Goal: Book appointment/travel/reservation

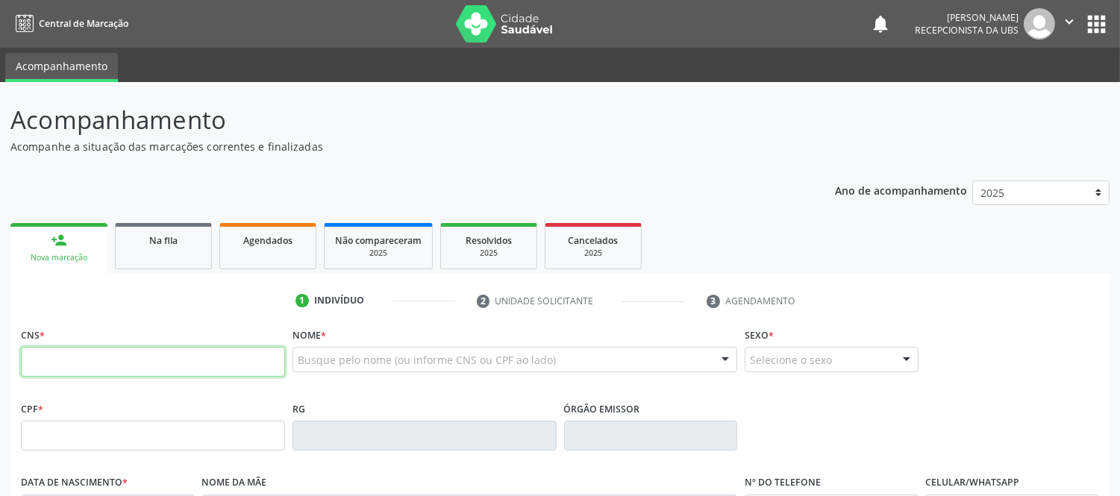
scroll to position [83, 0]
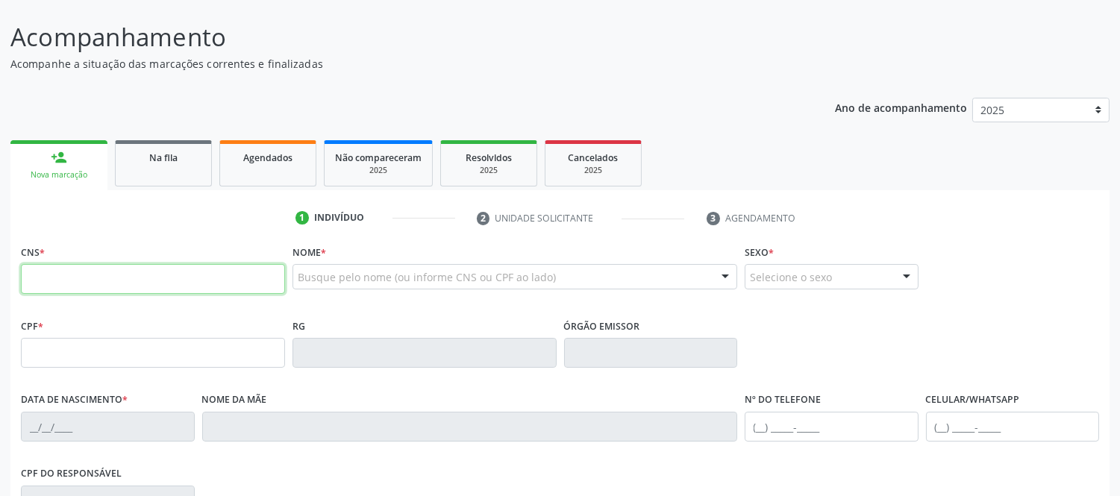
click at [72, 286] on input "text" at bounding box center [153, 279] width 264 height 30
type input "706 8052 3960 7024"
type input "527.667.725-53"
type input "[DATE]"
type input "[PERSON_NAME]"
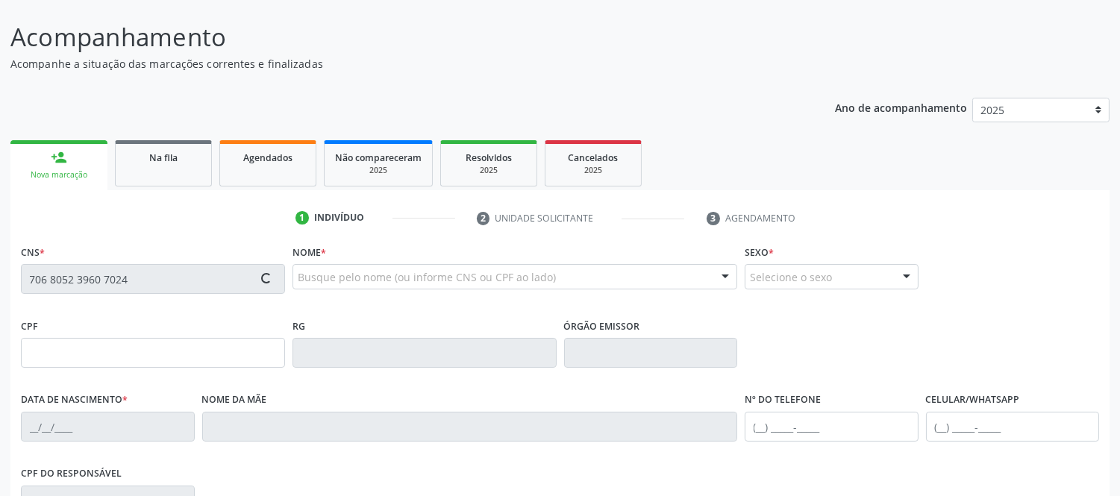
type input "[PHONE_NUMBER]"
type input "045.257.138-36"
type input "S/N"
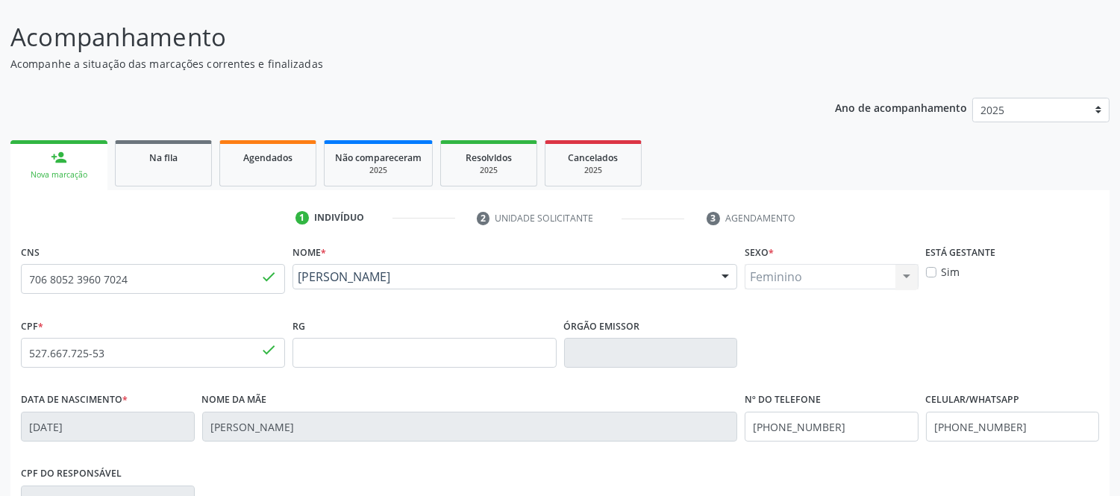
scroll to position [311, 0]
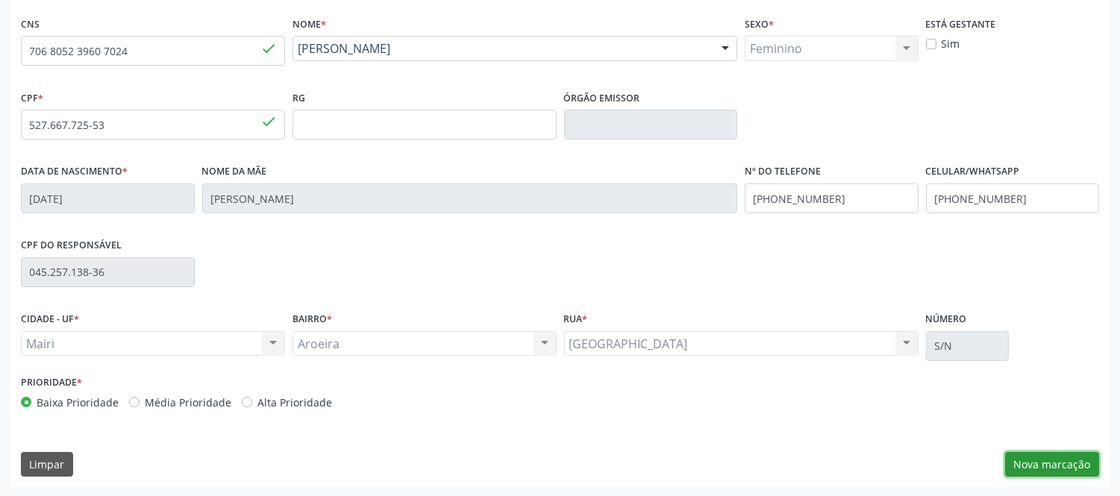
click at [1044, 466] on button "Nova marcação" at bounding box center [1052, 464] width 94 height 25
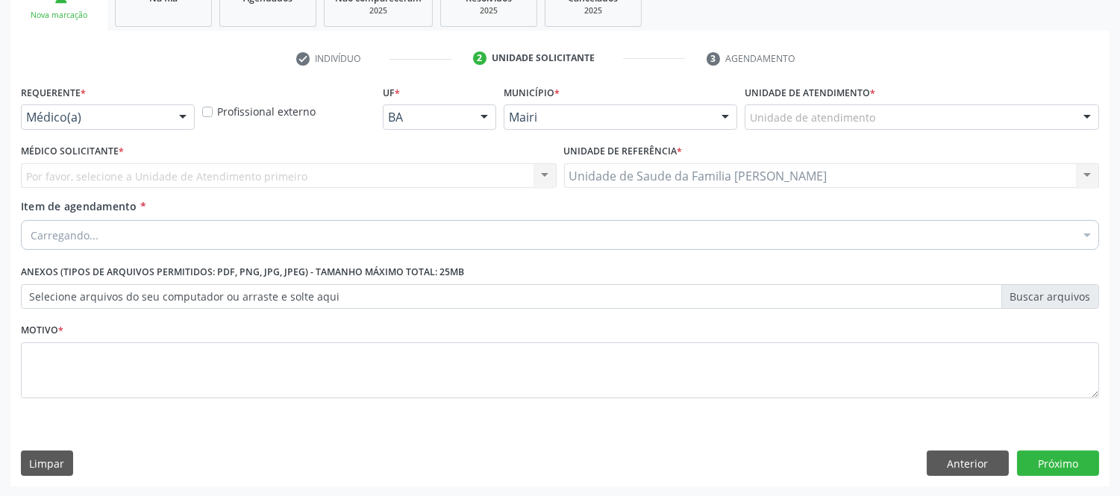
click at [1085, 116] on div at bounding box center [1087, 117] width 22 height 25
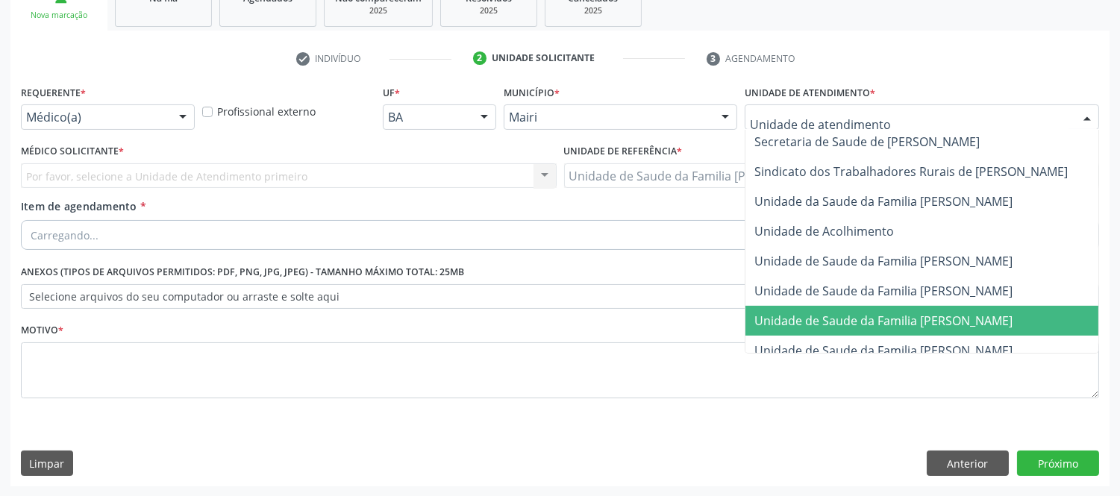
scroll to position [1132, 0]
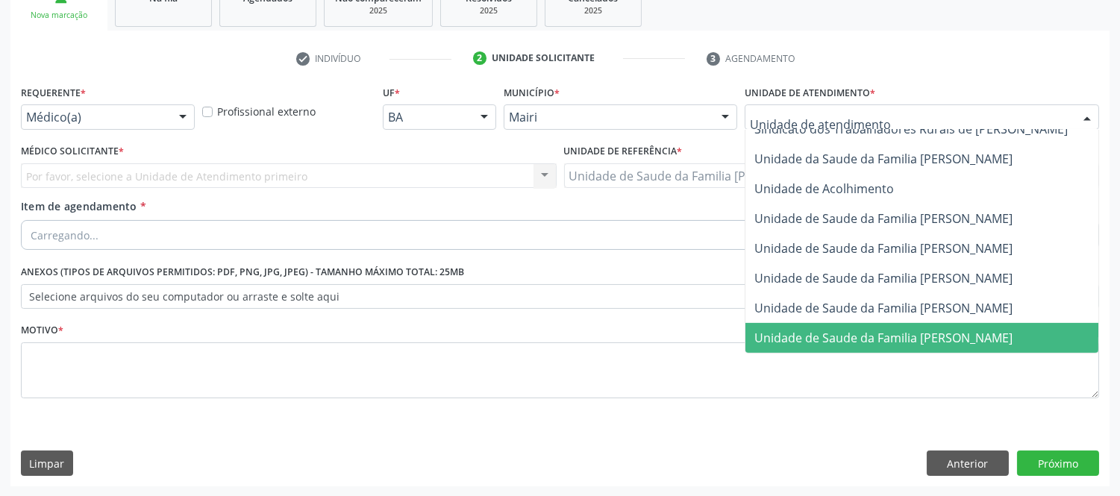
click at [956, 323] on span "Unidade de Saude da Familia [PERSON_NAME]" at bounding box center [938, 338] width 386 height 30
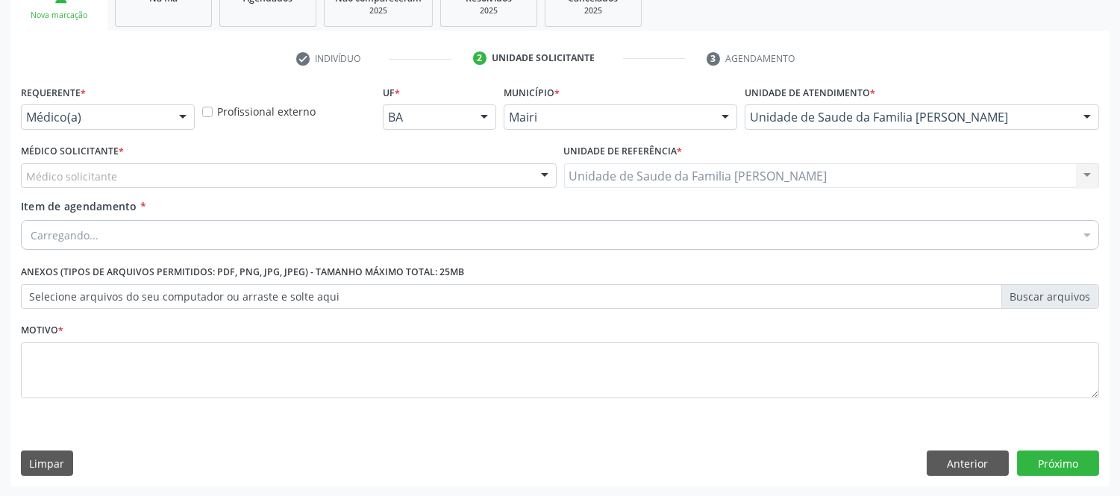
click at [1091, 116] on div at bounding box center [1087, 117] width 22 height 25
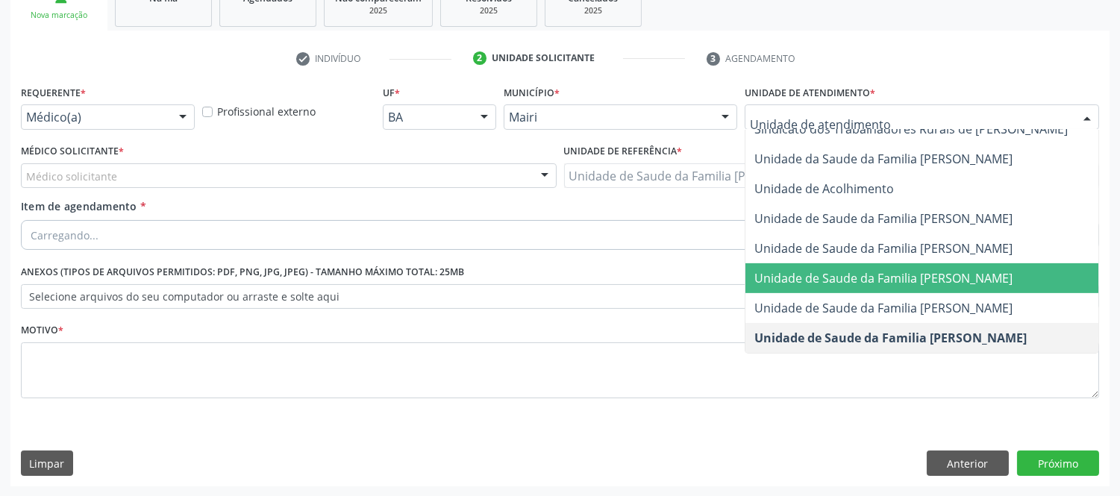
click at [915, 263] on span "Unidade de Saude da Familia [PERSON_NAME]" at bounding box center [938, 278] width 386 height 30
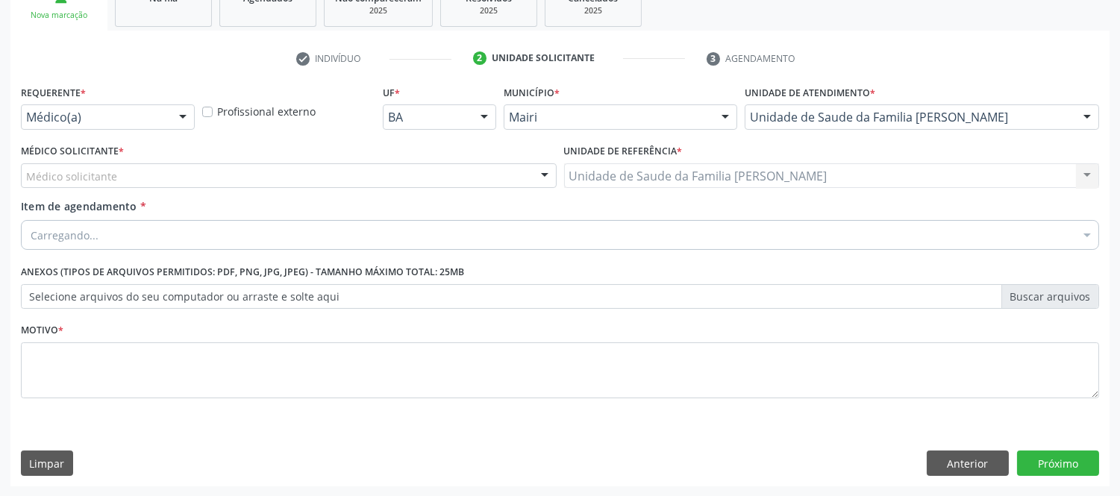
click at [256, 178] on div "Médico solicitante" at bounding box center [289, 175] width 536 height 25
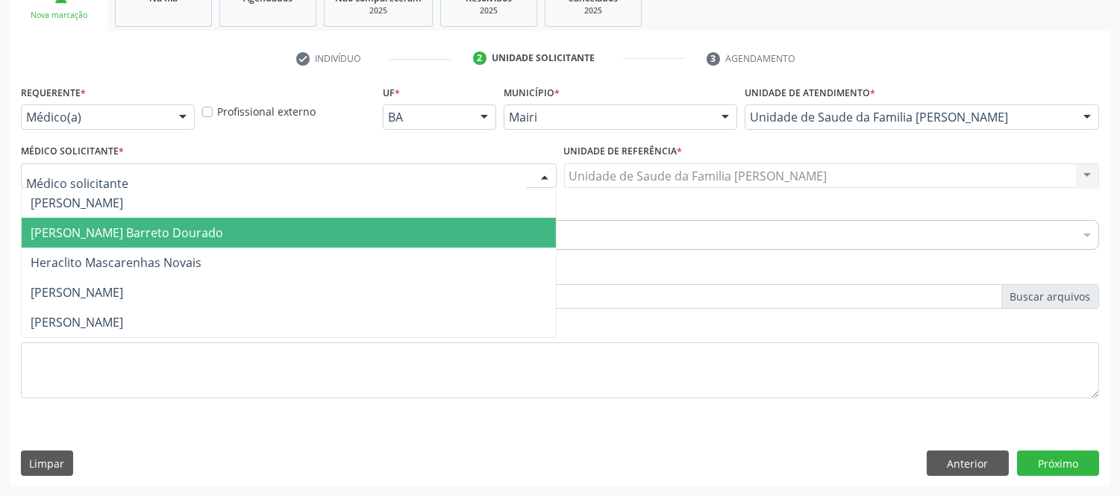
click at [131, 236] on span "[PERSON_NAME] Barreto Dourado" at bounding box center [127, 233] width 192 height 16
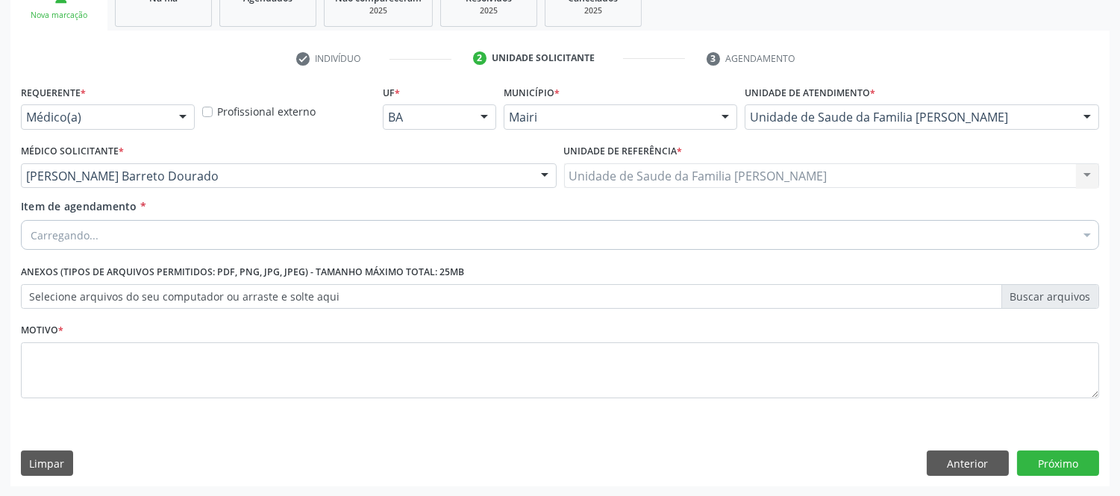
click at [128, 233] on div "Carregando..." at bounding box center [560, 235] width 1078 height 30
type input "#"
click at [159, 228] on input "#" at bounding box center [553, 235] width 1044 height 30
click at [97, 242] on div at bounding box center [560, 235] width 1078 height 30
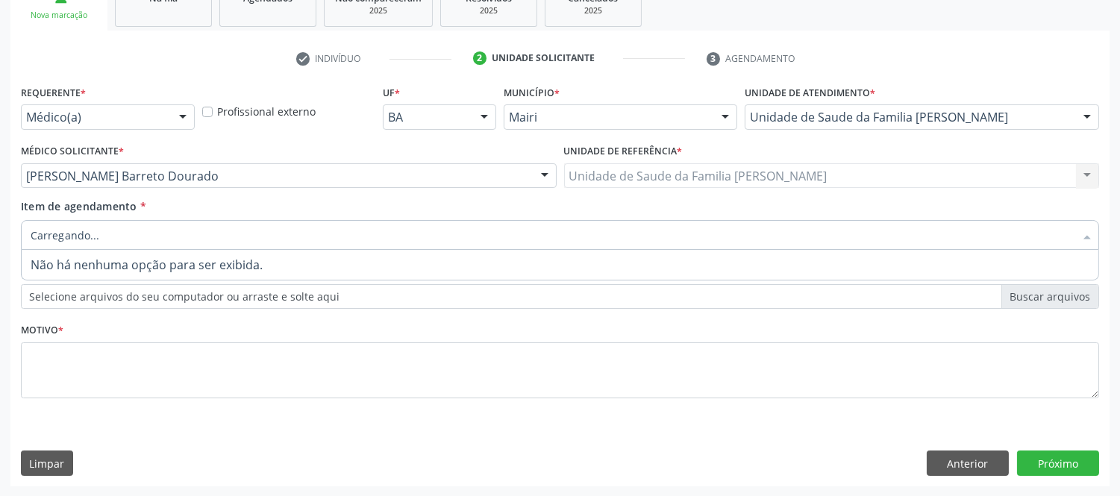
type input "#"
click at [189, 224] on input "#" at bounding box center [553, 235] width 1044 height 30
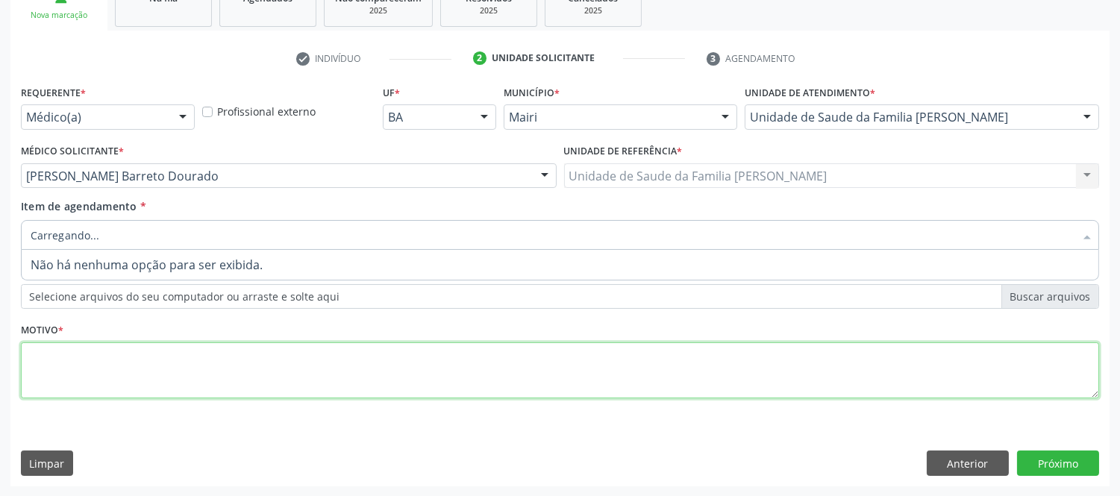
drag, startPoint x: 142, startPoint y: 366, endPoint x: 140, endPoint y: 355, distance: 11.4
click at [142, 366] on textarea at bounding box center [560, 370] width 1078 height 57
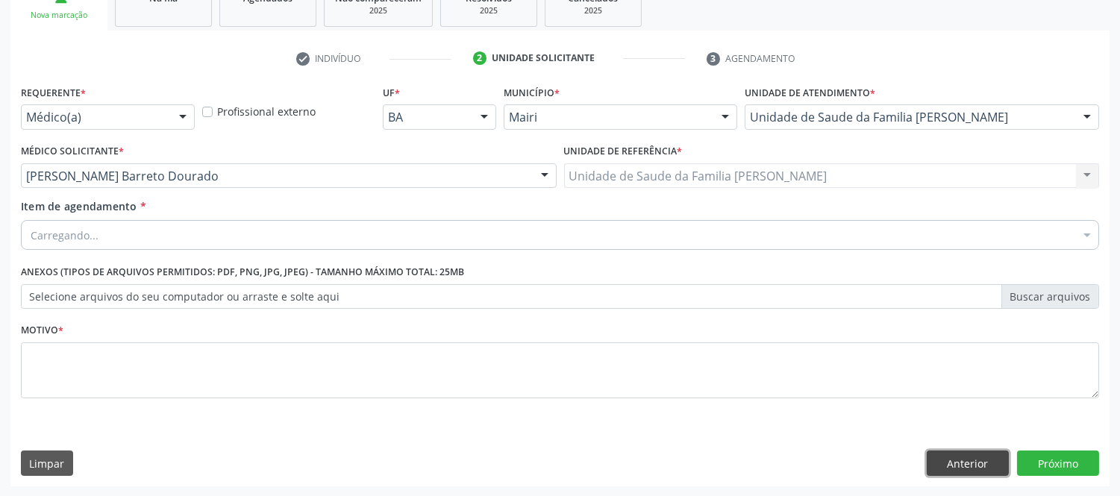
click at [972, 464] on button "Anterior" at bounding box center [968, 463] width 82 height 25
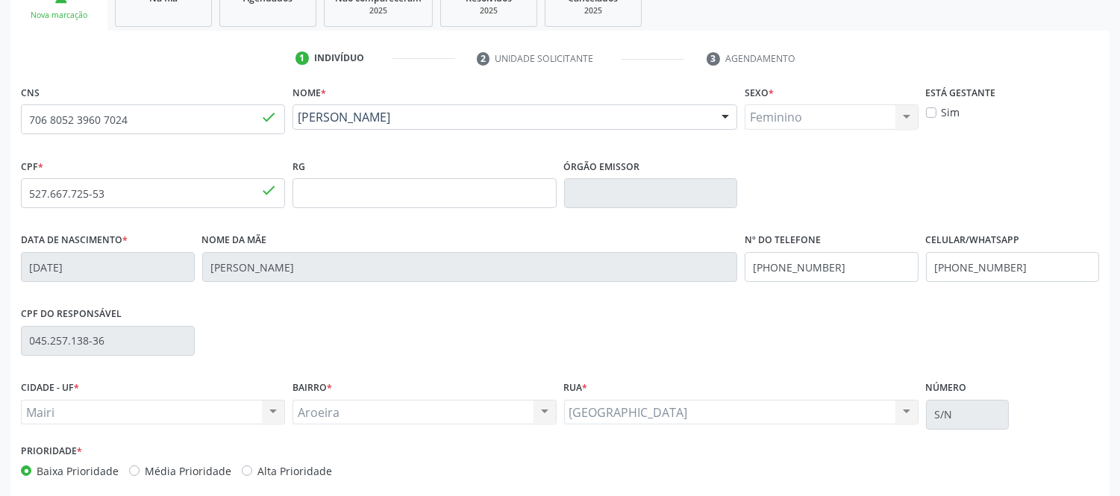
scroll to position [311, 0]
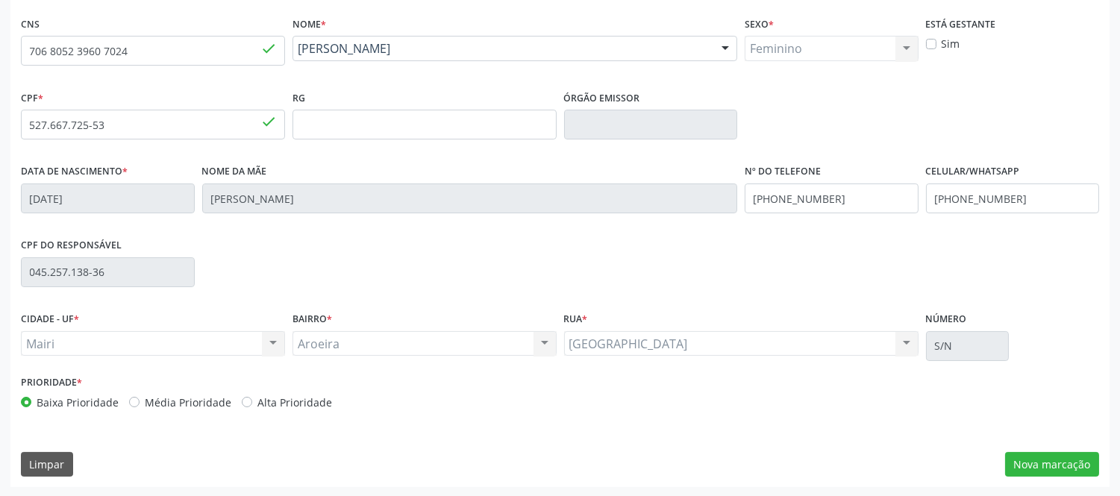
click at [301, 401] on label "Alta Prioridade" at bounding box center [294, 403] width 75 height 16
click at [252, 401] on input "Alta Prioridade" at bounding box center [247, 401] width 10 height 13
radio input "true"
click at [1034, 474] on button "Nova marcação" at bounding box center [1052, 464] width 94 height 25
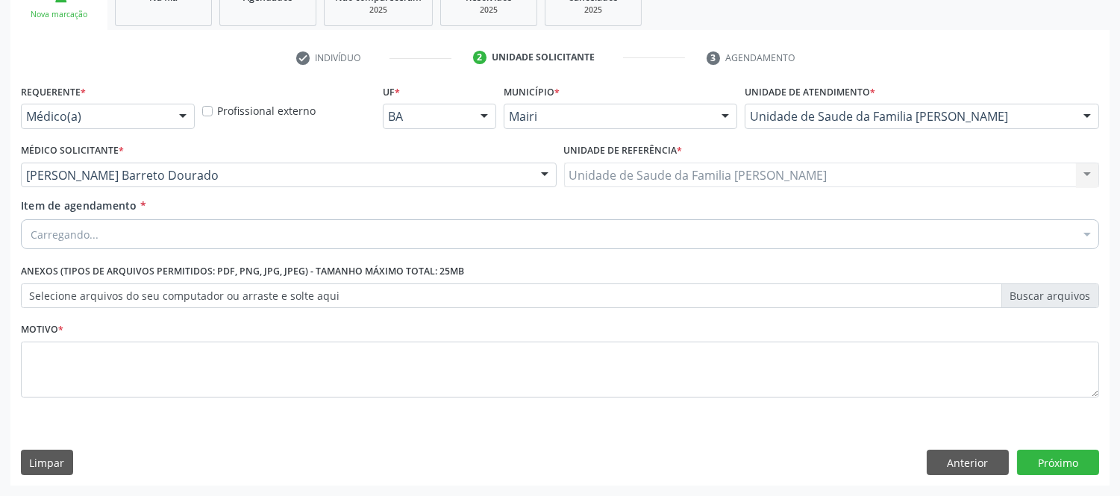
scroll to position [242, 0]
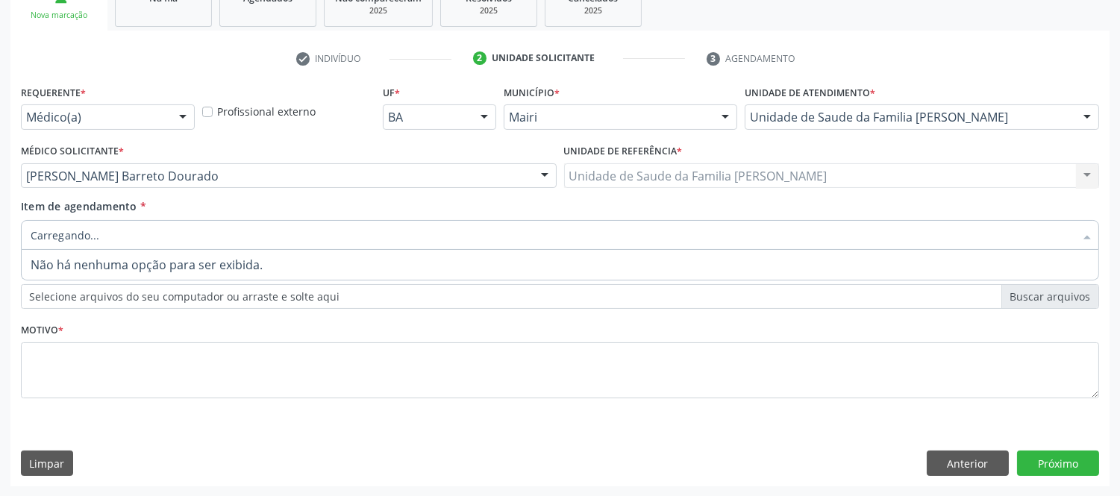
click at [270, 224] on div at bounding box center [560, 235] width 1078 height 30
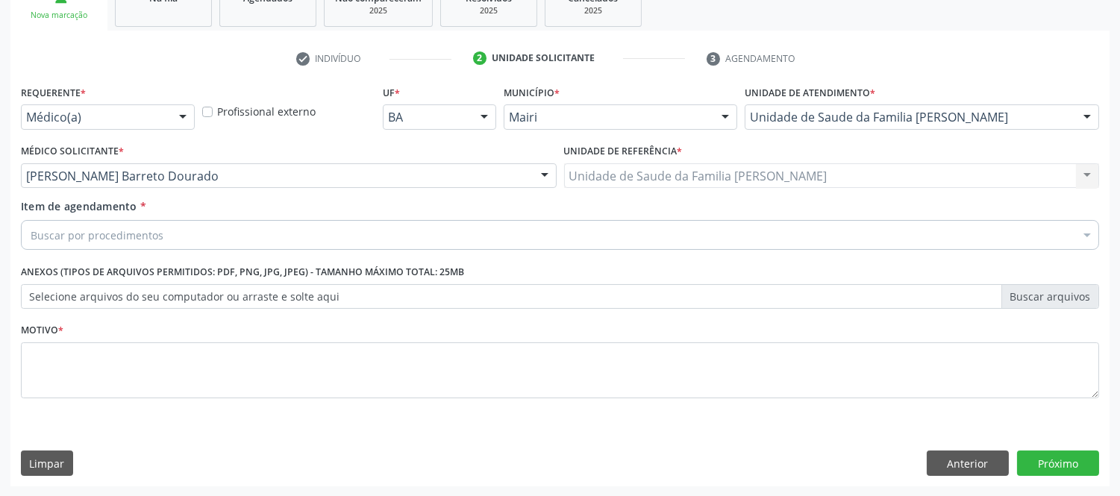
click at [228, 222] on div "Buscar por procedimentos" at bounding box center [560, 235] width 1078 height 30
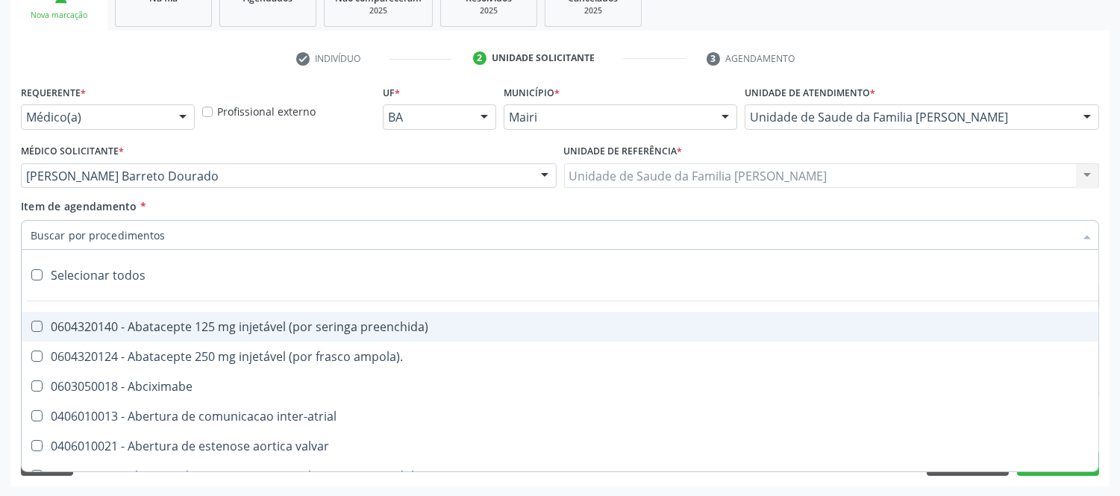
type input "#"
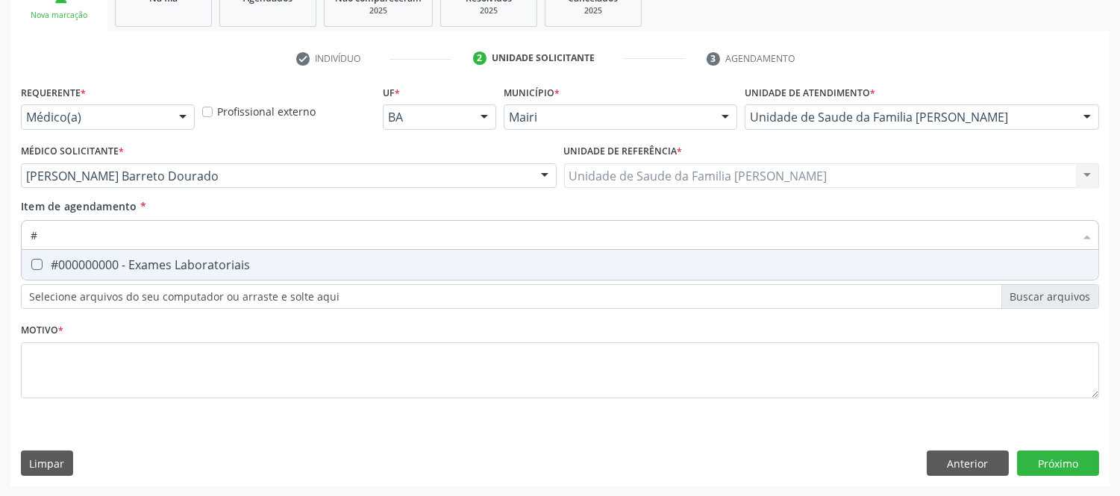
click at [174, 263] on div "#000000000 - Exames Laboratoriais" at bounding box center [560, 265] width 1059 height 12
checkbox Laboratoriais "true"
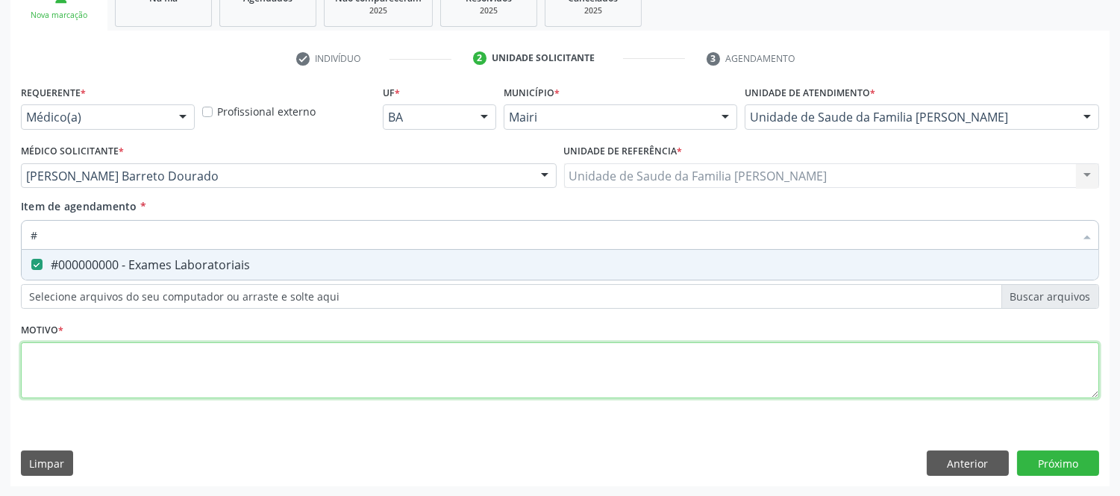
click at [116, 375] on div "Requerente * Médico(a) Médico(a) Enfermeiro(a) Paciente Nenhum resultado encont…" at bounding box center [560, 250] width 1078 height 338
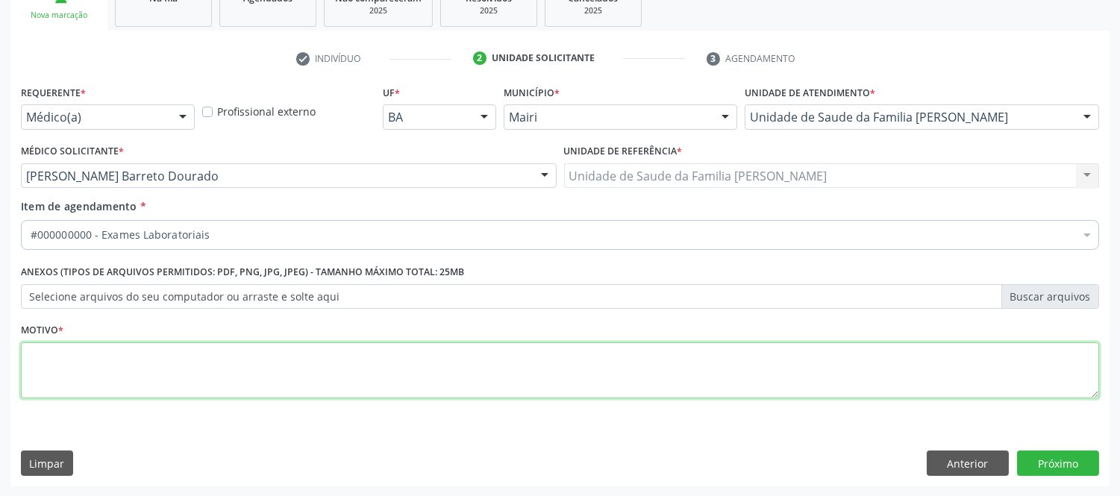
click at [116, 375] on li "Não selecionados" at bounding box center [605, 380] width 1166 height 40
type textarea "avaliaçao"
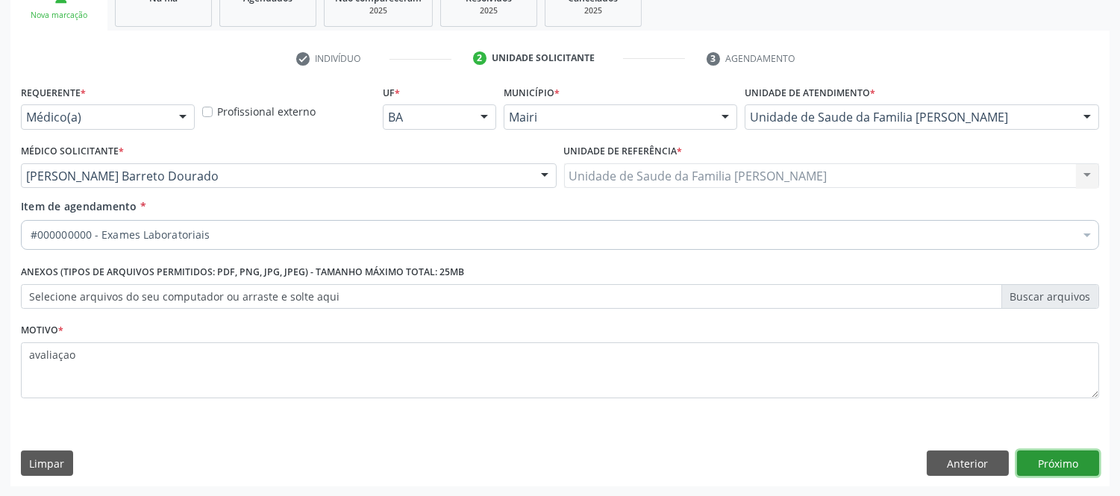
click at [1069, 463] on button "Próximo" at bounding box center [1058, 463] width 82 height 25
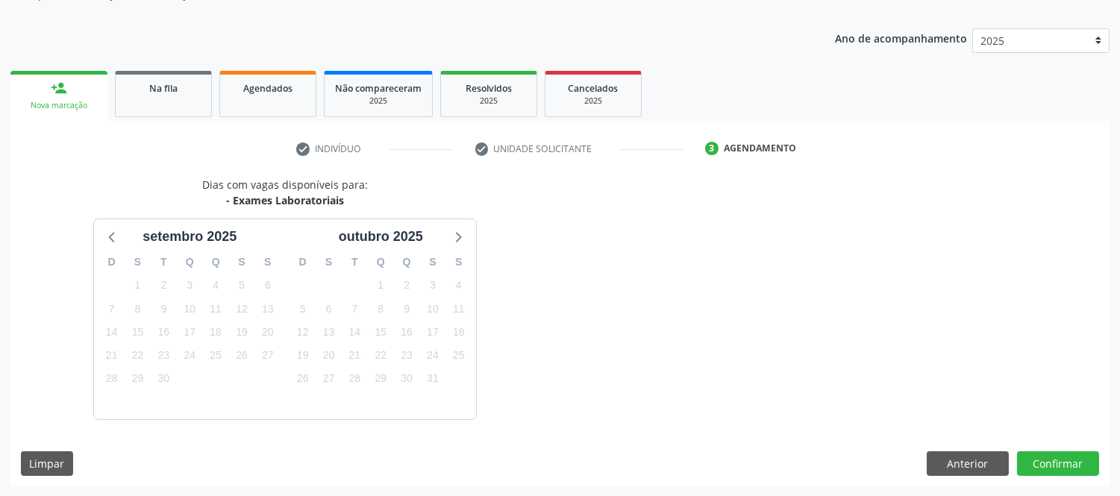
scroll to position [196, 0]
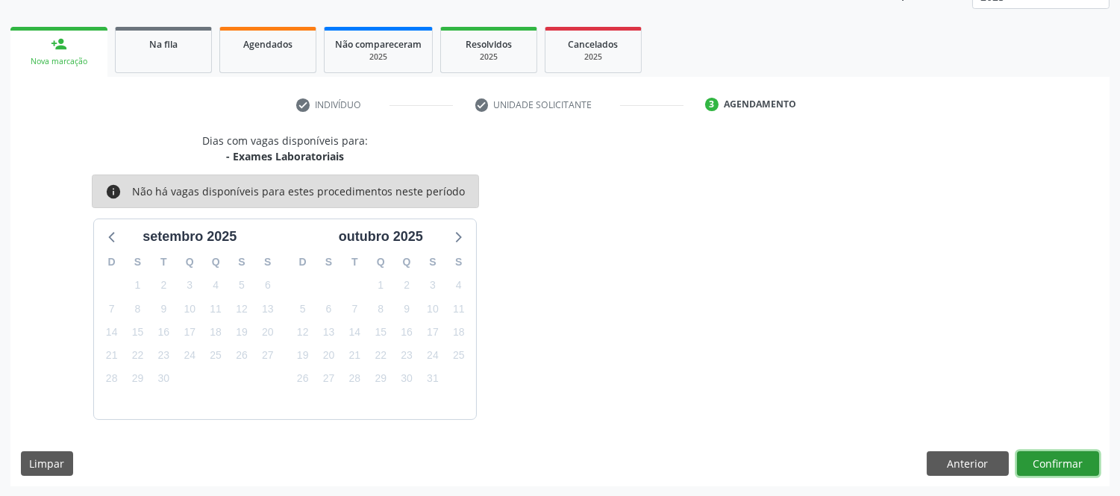
click at [1058, 466] on button "Confirmar" at bounding box center [1058, 463] width 82 height 25
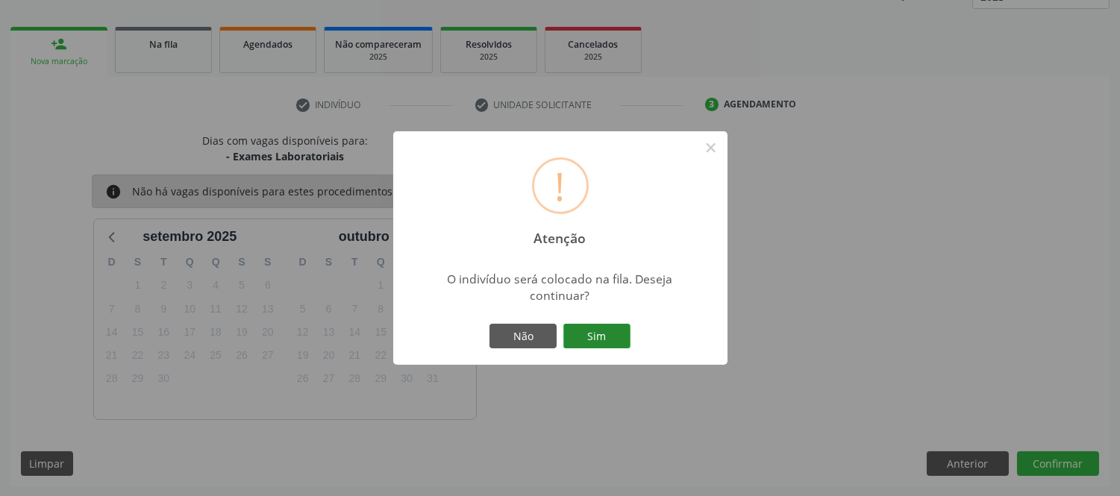
click at [600, 333] on button "Sim" at bounding box center [596, 336] width 67 height 25
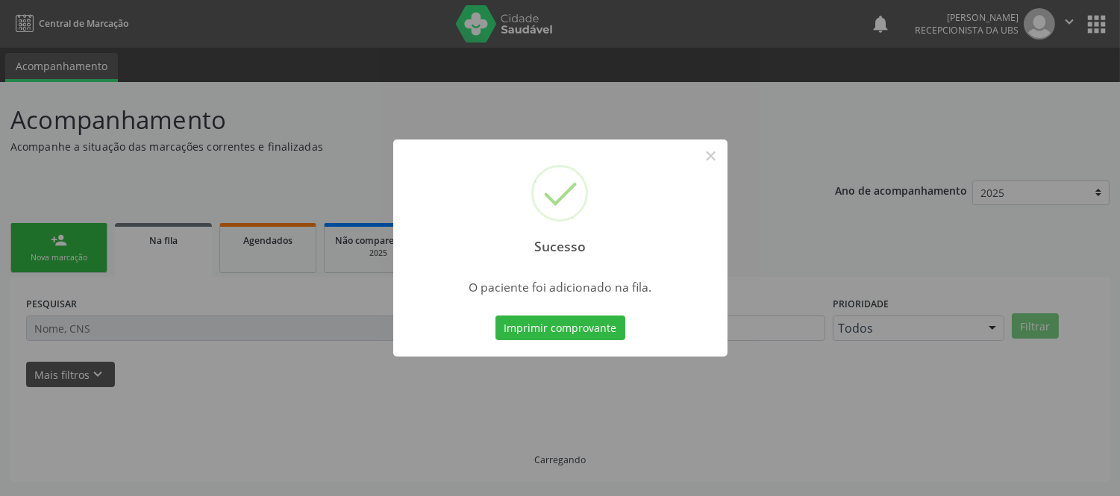
scroll to position [0, 0]
click at [607, 321] on button "Imprimir comprovante" at bounding box center [560, 328] width 130 height 25
